Goal: Information Seeking & Learning: Learn about a topic

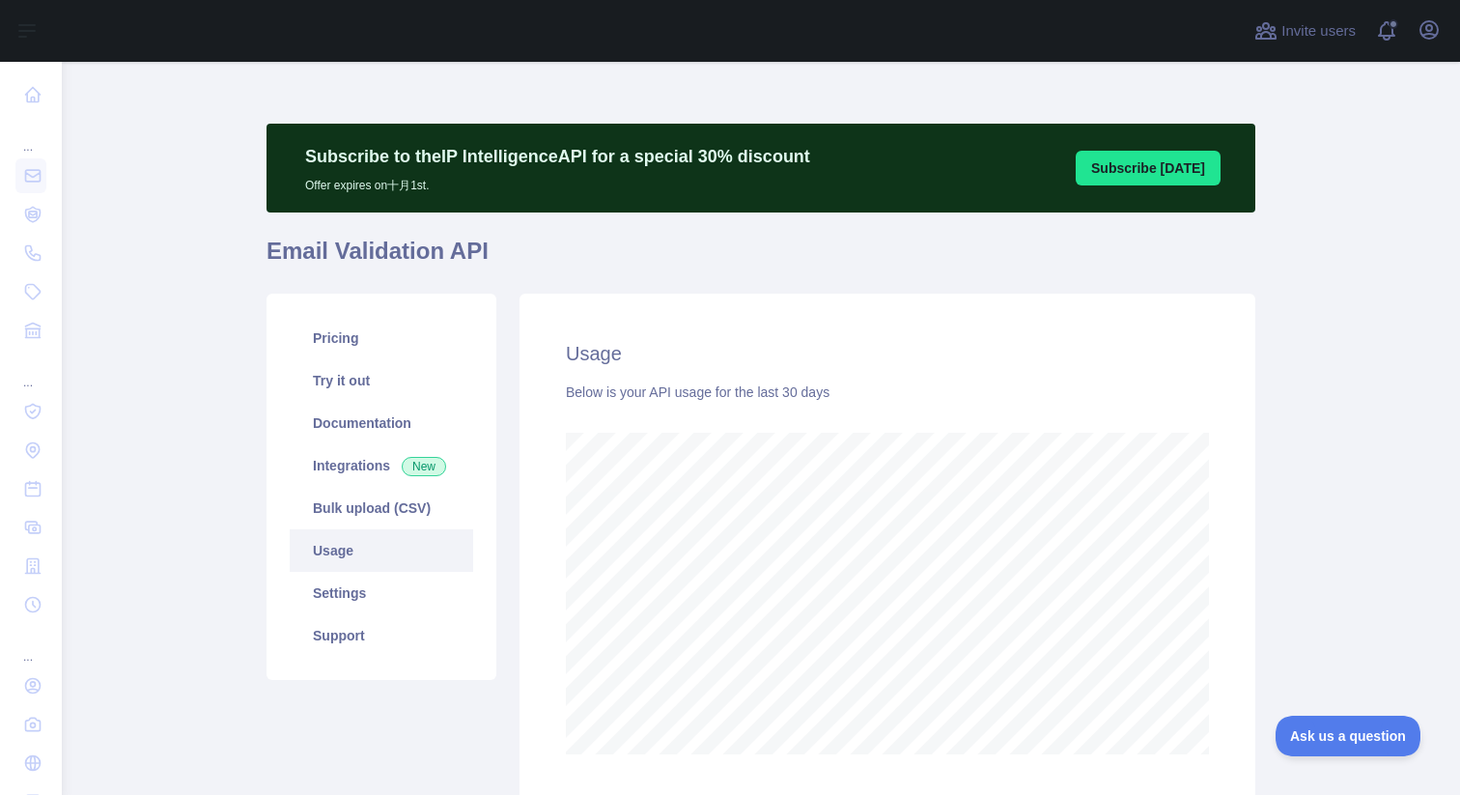
scroll to position [964813, 964347]
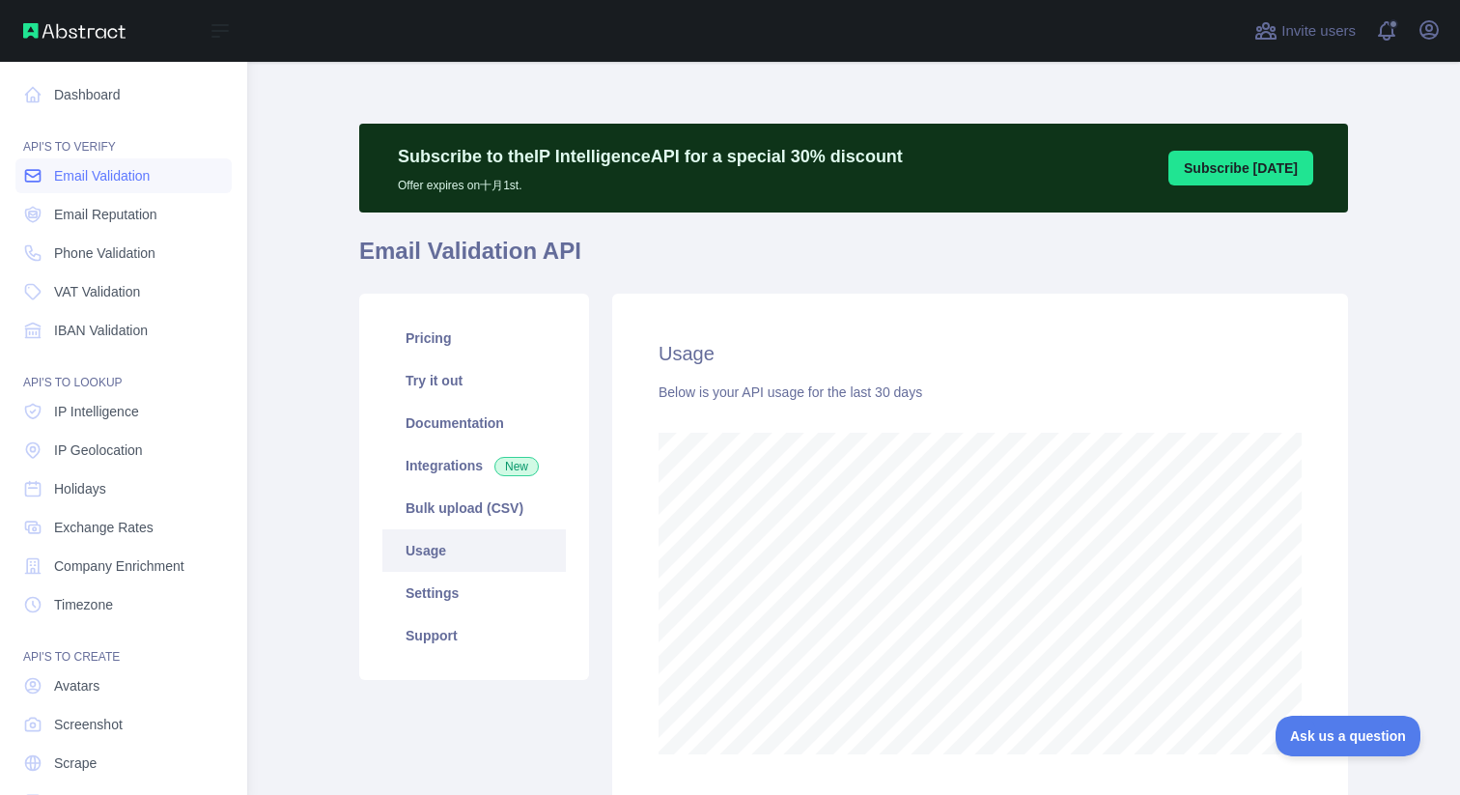
click at [98, 182] on span "Email Validation" at bounding box center [102, 175] width 96 height 19
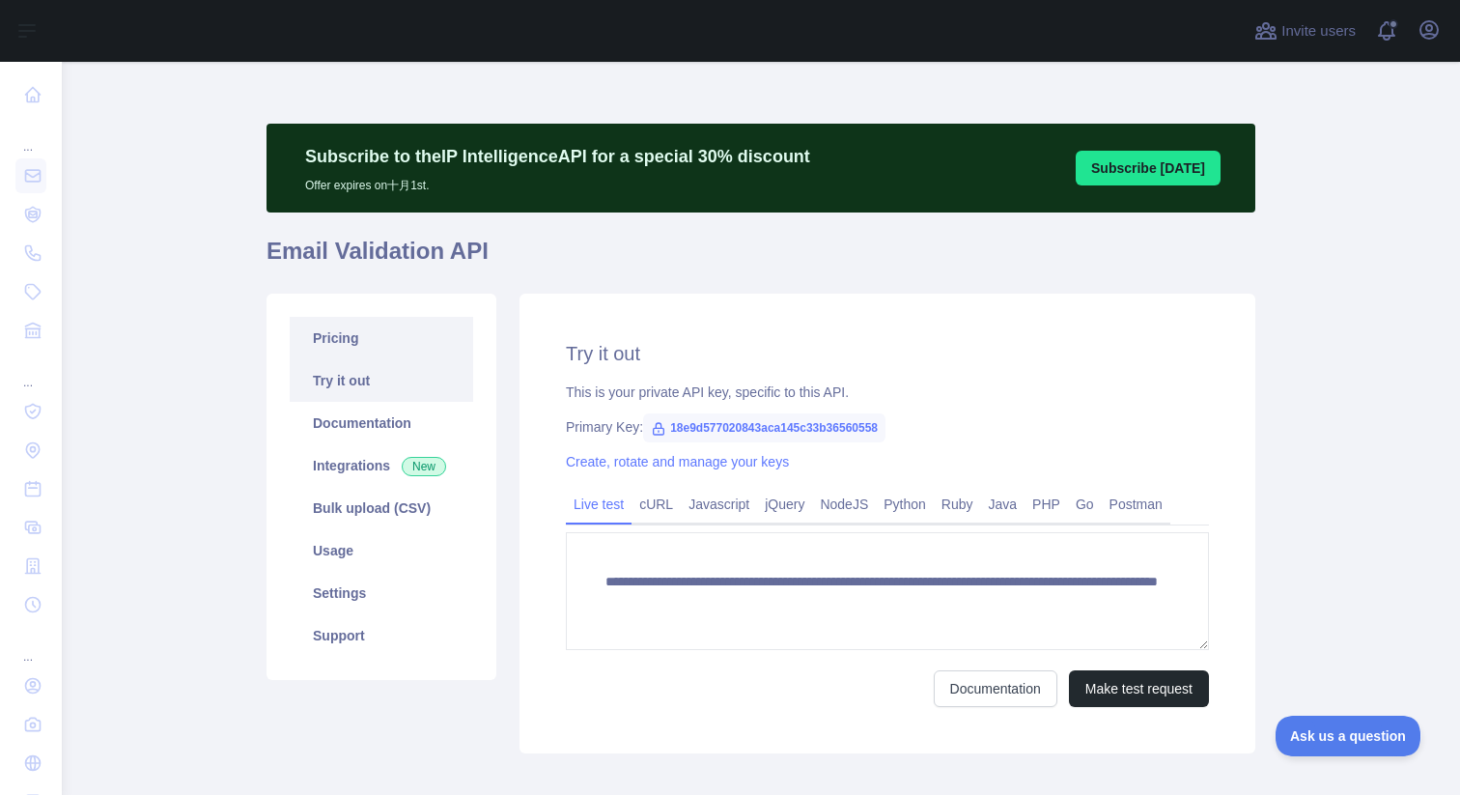
click at [354, 327] on link "Pricing" at bounding box center [381, 338] width 183 height 42
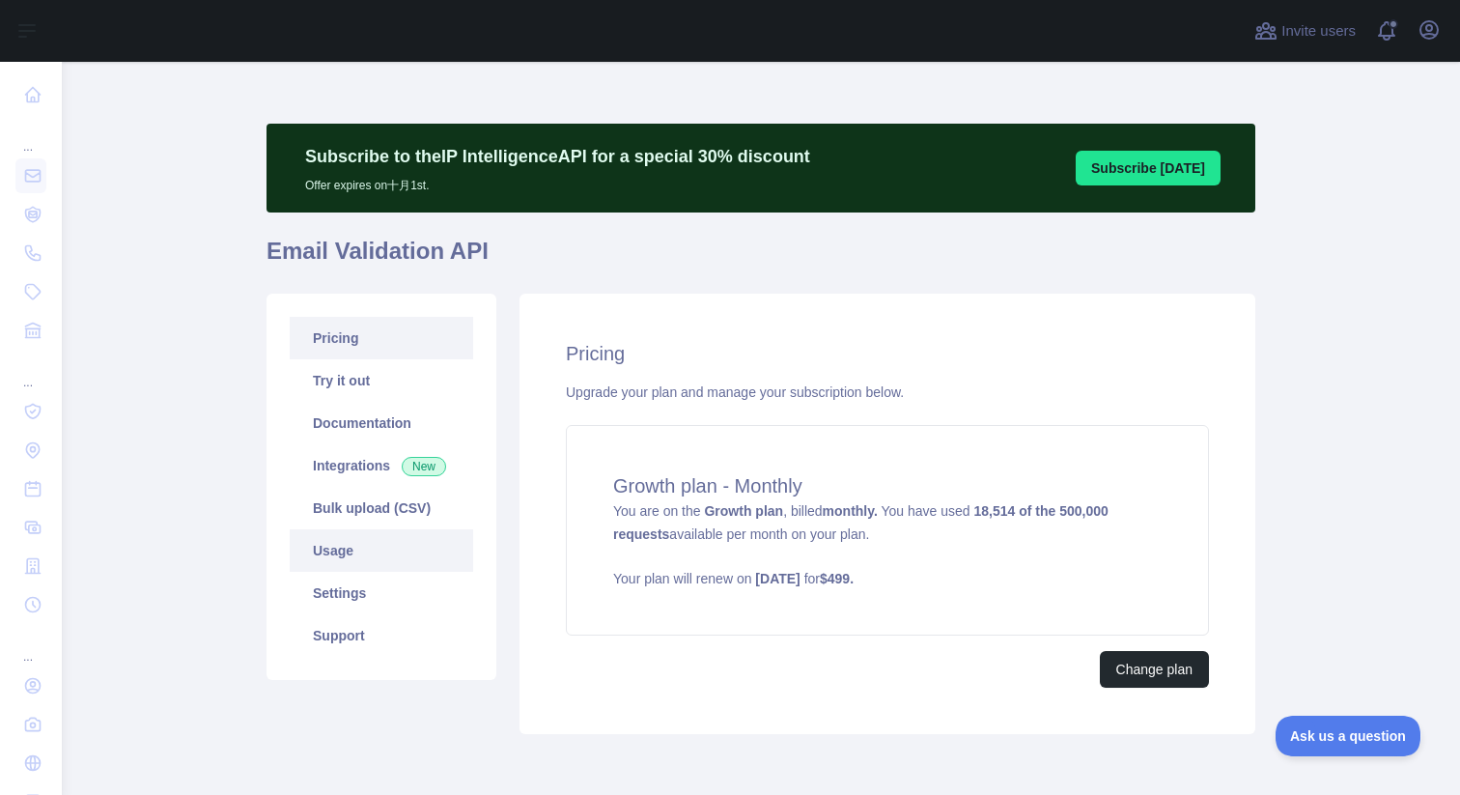
click at [352, 549] on link "Usage" at bounding box center [381, 550] width 183 height 42
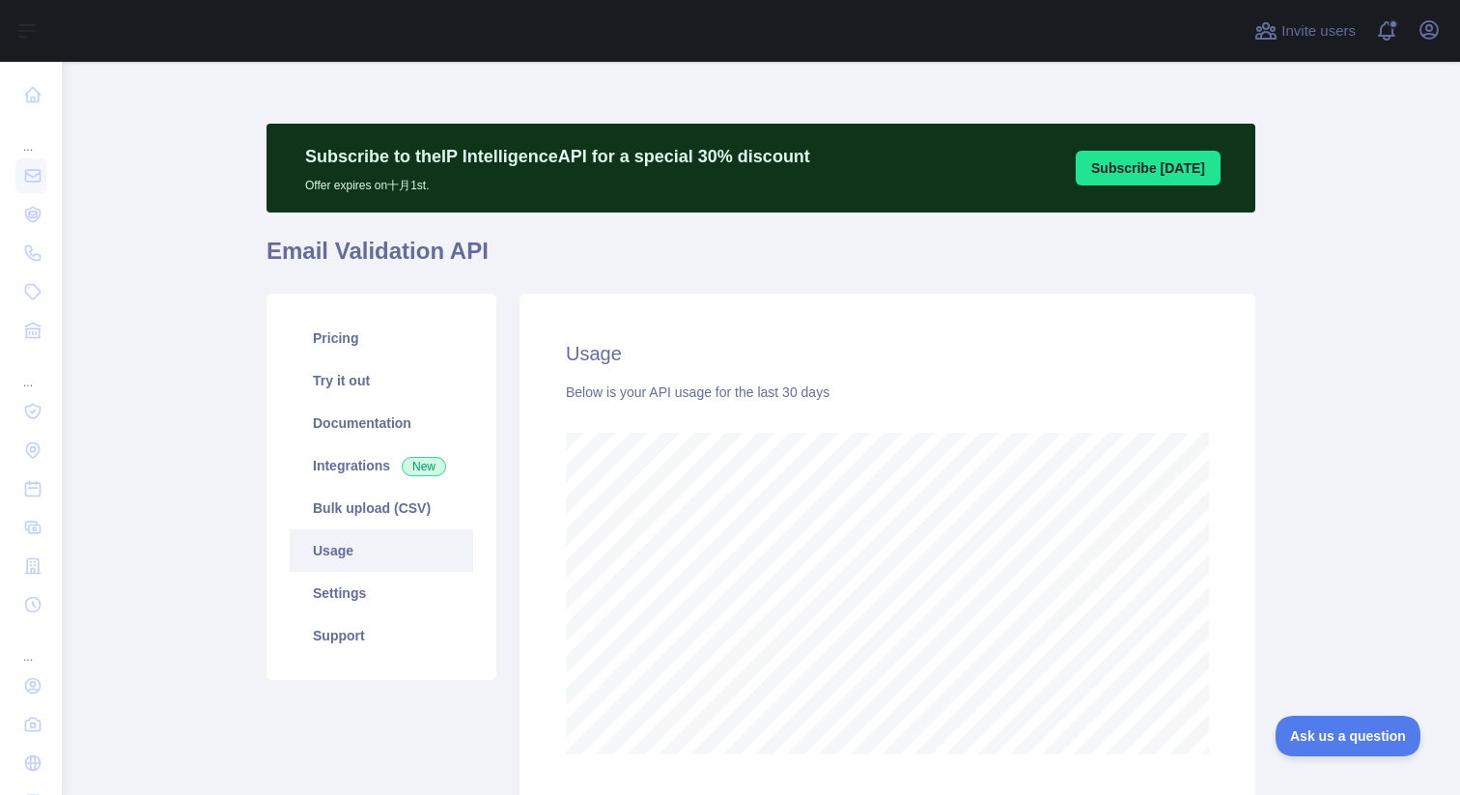
scroll to position [733, 1384]
